Goal: Information Seeking & Learning: Learn about a topic

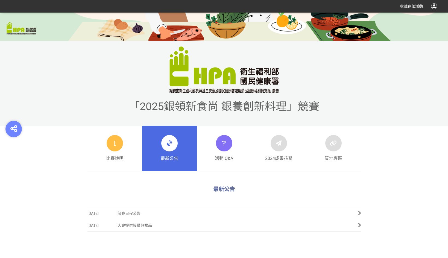
scroll to position [164, 0]
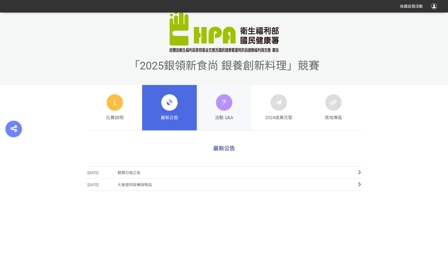
click at [223, 118] on span "活動 Q&A" at bounding box center [224, 117] width 18 height 7
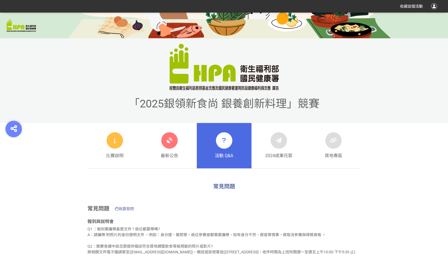
scroll to position [191, 0]
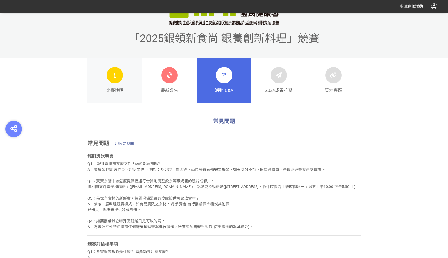
click at [103, 87] on link "比賽說明" at bounding box center [114, 80] width 55 height 45
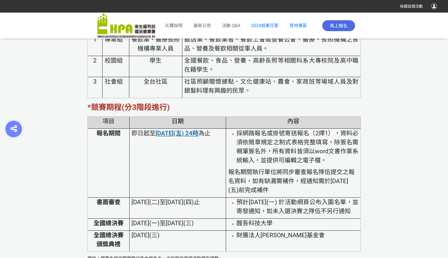
scroll to position [1106, 0]
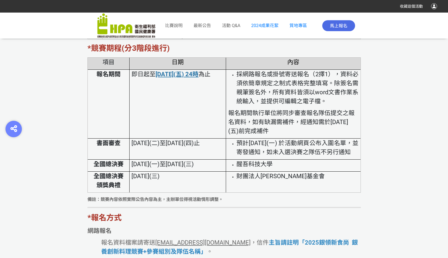
click at [164, 172] on td "[DATE](一)至[DATE](三)" at bounding box center [177, 165] width 96 height 12
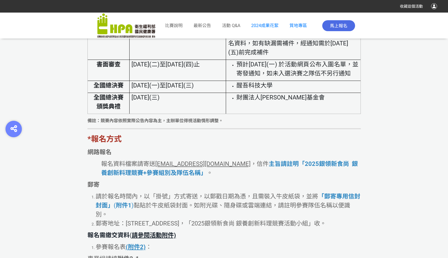
scroll to position [1188, 0]
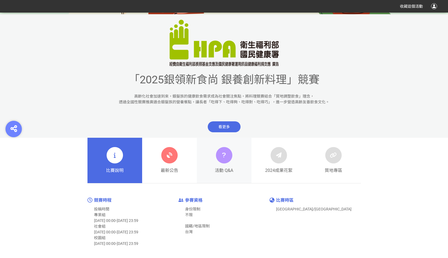
click at [233, 162] on div "活動 Q&A" at bounding box center [224, 160] width 18 height 27
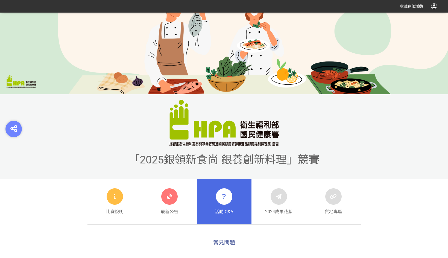
scroll to position [137, 0]
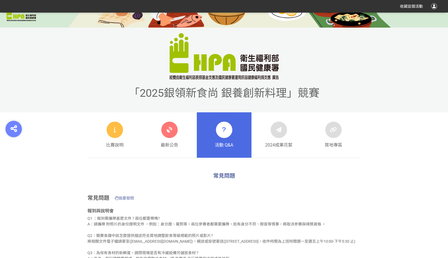
click at [156, 111] on div "「2025銀領新食尚 銀養創新料理」競賽" at bounding box center [224, 70] width 448 height 85
click at [159, 163] on div "「2025銀領新食尚 銀養創新料理」競賽 比賽說明 最新公告 活動 Q&A 2024成果花絮 質地專區 比賽說明 最新公告 活動 Q&A 2024成果花絮 質…" at bounding box center [224, 23] width 448 height 295
click at [172, 146] on span "最新公告" at bounding box center [169, 145] width 17 height 7
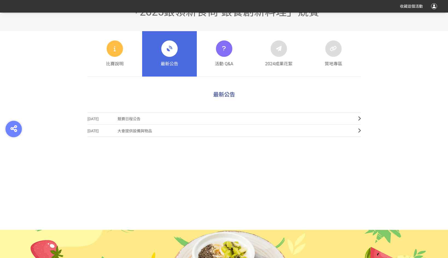
scroll to position [218, 0]
